Goal: Task Accomplishment & Management: Manage account settings

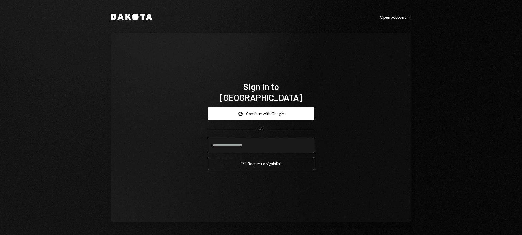
click at [256, 144] on input "email" at bounding box center [261, 145] width 107 height 15
click at [0, 235] on com-1password-button at bounding box center [0, 235] width 0 height 0
type input "**********"
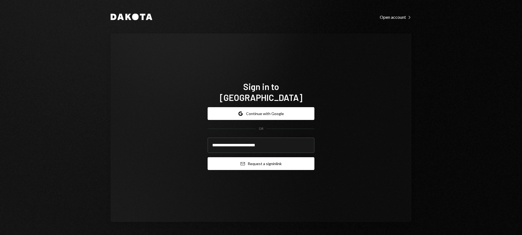
click at [269, 160] on button "Email Request a sign in link" at bounding box center [261, 163] width 107 height 13
